Goal: Find specific page/section: Find specific page/section

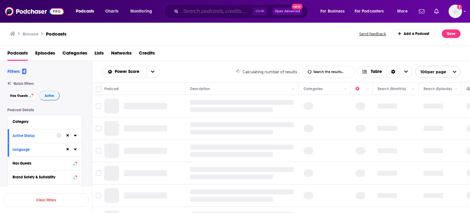
click at [236, 9] on input "Search podcasts, credits, & more..." at bounding box center [217, 11] width 72 height 10
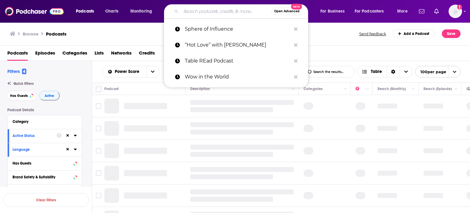
paste input "The Plus SideZ Podcast"
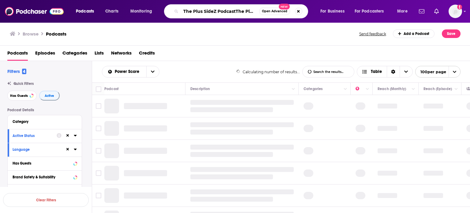
scroll to position [0, 32]
type input "The Plus SideZ Podcast"
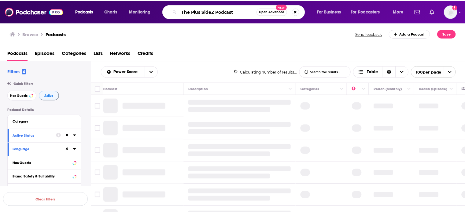
scroll to position [0, 0]
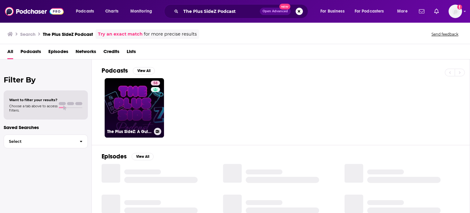
click at [150, 115] on link "58 The Plus SideZ: A Guide to GLP-1 & Metabolic Health" at bounding box center [134, 107] width 59 height 59
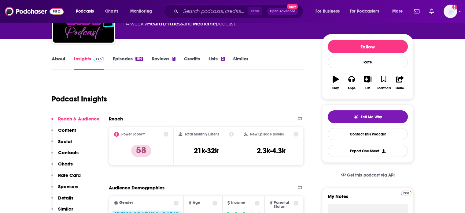
scroll to position [61, 0]
